Goal: Information Seeking & Learning: Learn about a topic

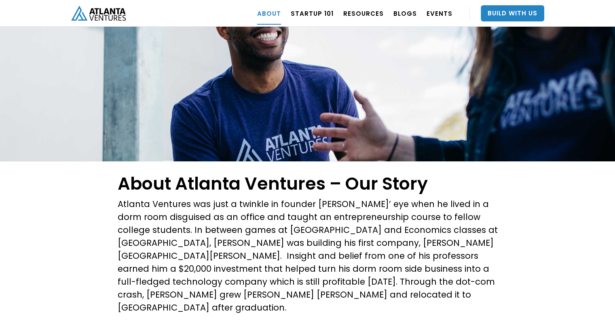
scroll to position [87, 0]
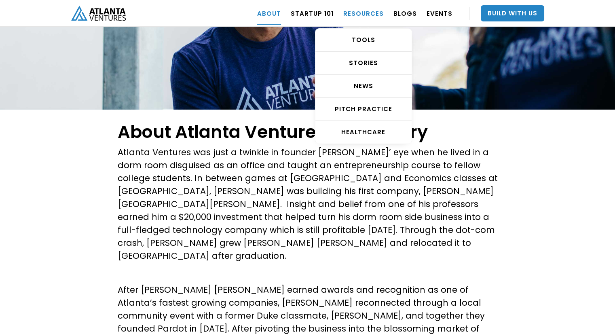
click at [364, 15] on link "RESOURCES" at bounding box center [363, 13] width 40 height 23
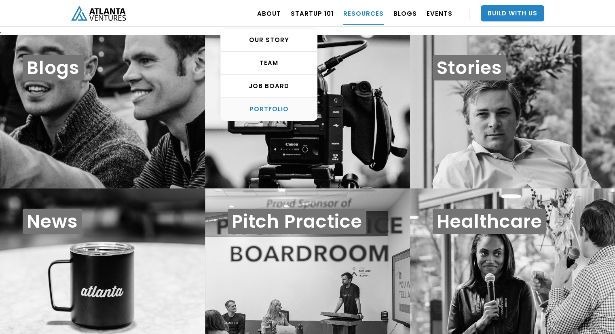
click at [276, 103] on link "PORTFOLIO" at bounding box center [269, 109] width 96 height 23
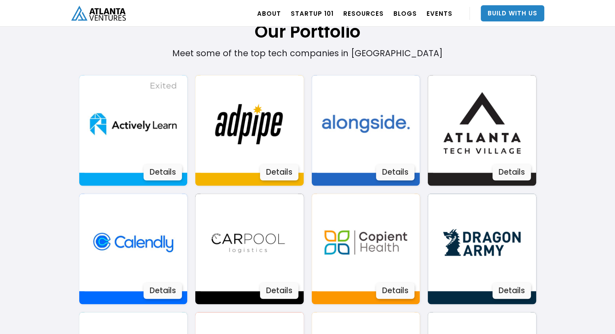
scroll to position [536, 0]
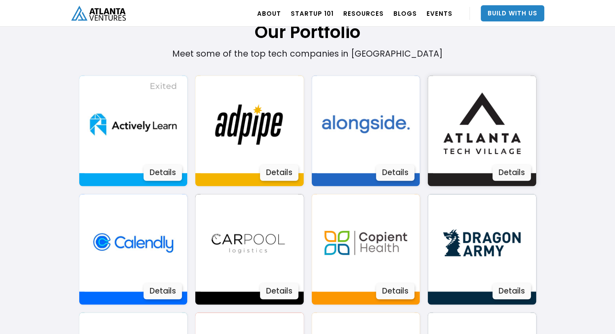
click at [520, 172] on div "Details" at bounding box center [511, 172] width 38 height 16
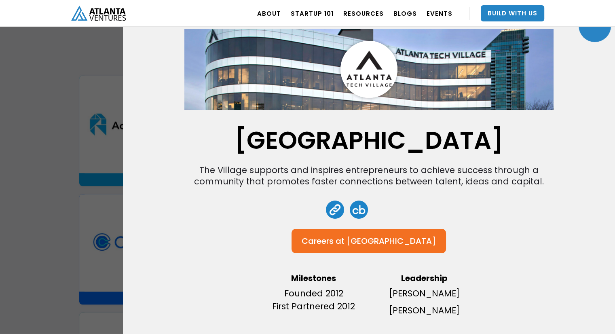
scroll to position [0, 0]
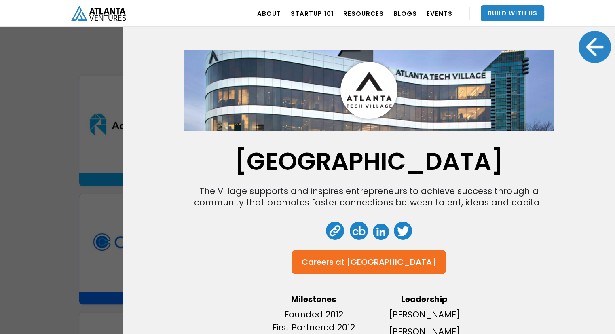
click at [587, 41] on div at bounding box center [594, 47] width 32 height 32
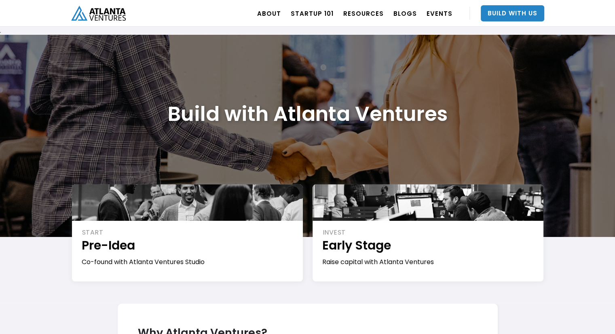
drag, startPoint x: 383, startPoint y: 4, endPoint x: 237, endPoint y: 54, distance: 154.2
click at [237, 54] on div "Build with Atlanta Ventures" at bounding box center [307, 136] width 615 height 202
click at [329, 25] on nav "ABOUT OUR STORY TEAM Job Board PORTFOLIO Startup 101 RESOURCES TOOLS STORIES NE…" at bounding box center [398, 13] width 292 height 27
click at [331, 21] on link "Startup 101" at bounding box center [312, 13] width 43 height 23
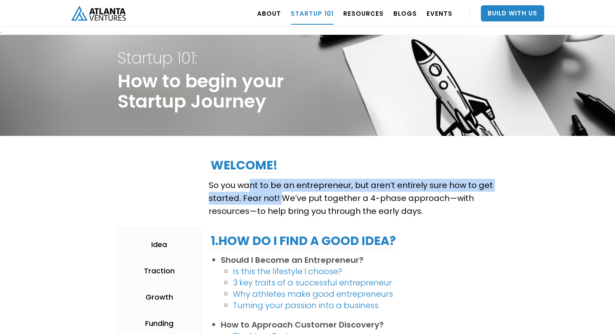
drag, startPoint x: 249, startPoint y: 190, endPoint x: 284, endPoint y: 203, distance: 37.2
click at [284, 203] on p "So you want to be an entrepreneur, but aren’t entirely sure how to get started.…" at bounding box center [353, 198] width 289 height 39
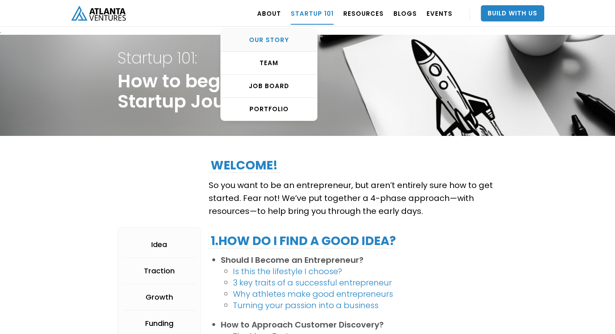
click at [284, 36] on div "OUR STORY" at bounding box center [269, 40] width 96 height 8
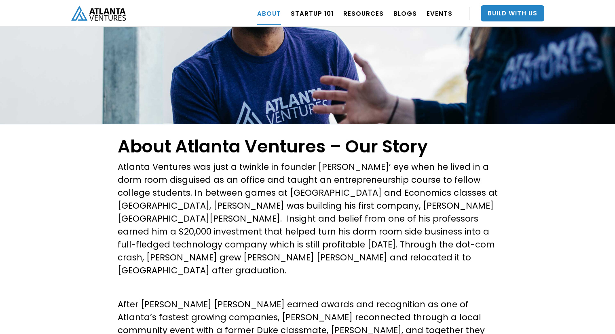
scroll to position [211, 0]
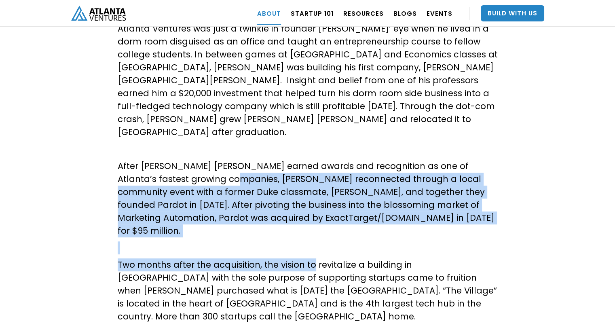
drag, startPoint x: 201, startPoint y: 162, endPoint x: 309, endPoint y: 240, distance: 133.2
click at [309, 240] on div "About Atlanta Ventures – Our Story Atlanta Ventures was just a twinkle in found…" at bounding box center [308, 262] width 380 height 537
click at [309, 258] on p "Two months after the acquisition, the vision to revitalize a building in [GEOGR…" at bounding box center [308, 290] width 380 height 65
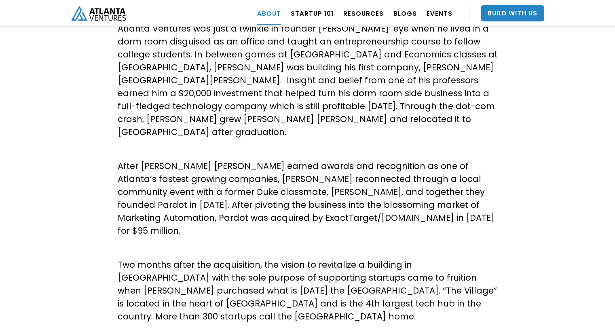
click at [309, 258] on p "Two months after the acquisition, the vision to revitalize a building in [GEOGR…" at bounding box center [308, 290] width 380 height 65
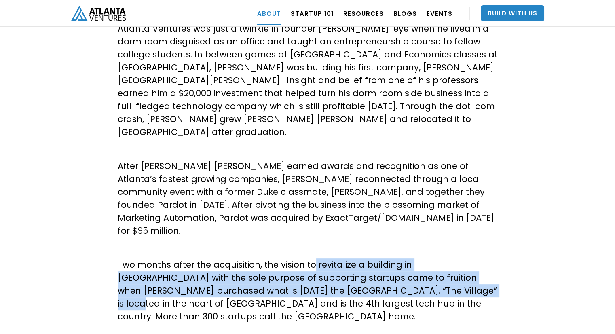
drag, startPoint x: 309, startPoint y: 240, endPoint x: 338, endPoint y: 270, distance: 41.7
click at [338, 270] on p "Two months after the acquisition, the vision to revitalize a building in [GEOGR…" at bounding box center [308, 290] width 380 height 65
click at [320, 258] on p "Two months after the acquisition, the vision to revitalize a building in [GEOGR…" at bounding box center [308, 290] width 380 height 65
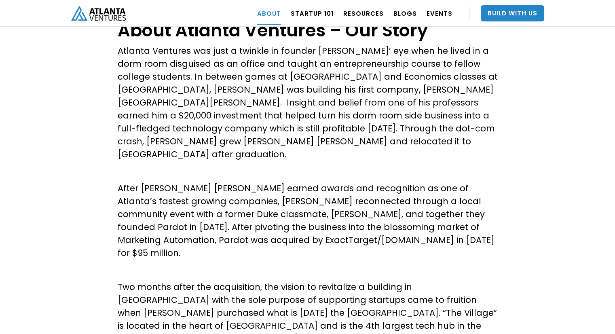
scroll to position [189, 0]
